Goal: Task Accomplishment & Management: Complete application form

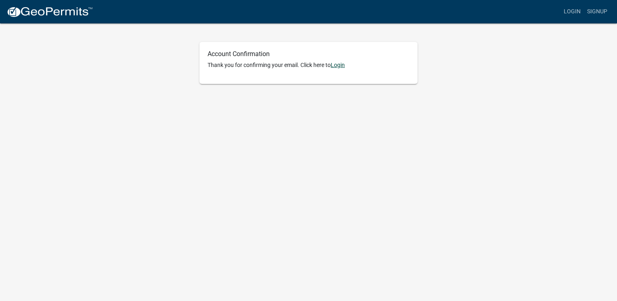
click at [338, 64] on link "Login" at bounding box center [338, 65] width 14 height 6
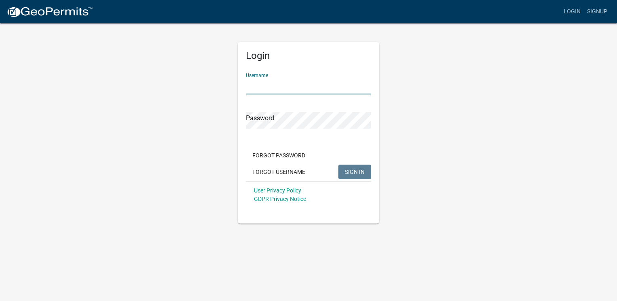
click at [305, 89] on input "Username" at bounding box center [308, 86] width 125 height 17
type input "pelican liquor"
click at [359, 166] on button "SIGN IN" at bounding box center [354, 172] width 33 height 15
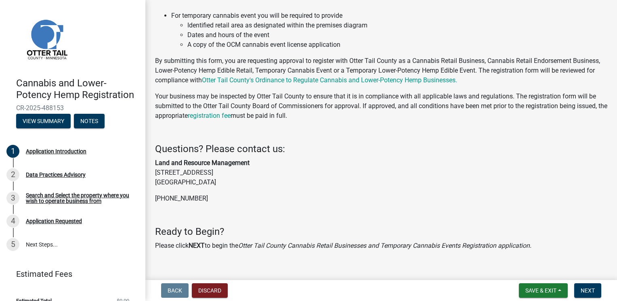
scroll to position [163, 0]
